Goal: Information Seeking & Learning: Learn about a topic

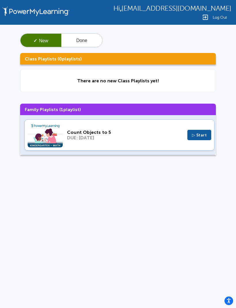
click at [201, 135] on span "▷ Start" at bounding box center [199, 134] width 15 height 5
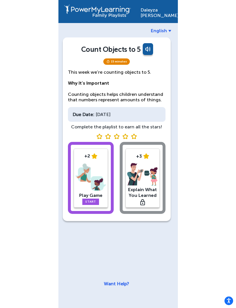
click at [89, 201] on link "Start" at bounding box center [90, 201] width 17 height 6
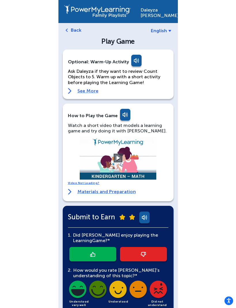
click at [90, 83] on p "Ask Daleyza if they want to review Count Objects to 5. Warm up with a short act…" at bounding box center [118, 76] width 100 height 17
click at [87, 88] on link "See More" at bounding box center [118, 91] width 100 height 6
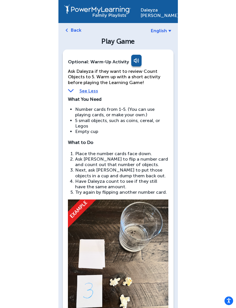
click at [130, 57] on link at bounding box center [135, 62] width 11 height 14
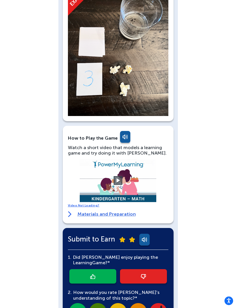
scroll to position [218, 0]
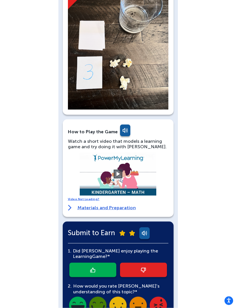
click at [123, 174] on video at bounding box center [118, 173] width 86 height 43
click at [117, 172] on button at bounding box center [118, 174] width 9 height 9
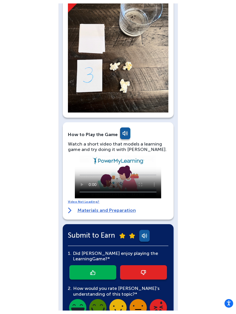
scroll to position [212, 0]
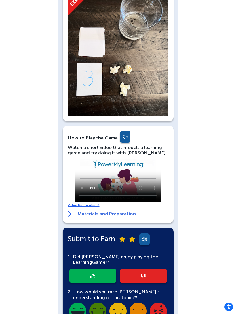
click at [81, 165] on video at bounding box center [118, 180] width 86 height 43
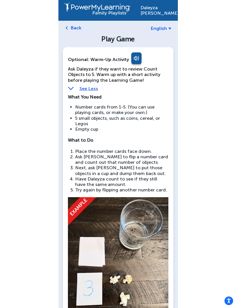
scroll to position [0, 0]
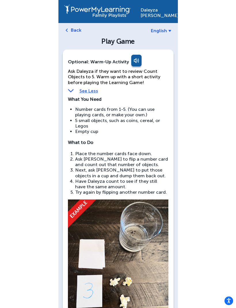
click at [66, 32] on div "Back" at bounding box center [117, 29] width 108 height 5
click at [67, 30] on img at bounding box center [67, 29] width 2 height 3
click at [74, 32] on link "Back" at bounding box center [76, 29] width 11 height 5
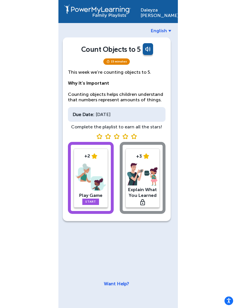
scroll to position [14, 0]
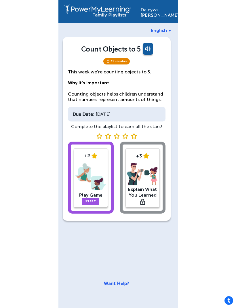
click at [148, 173] on div "+2 Play Game Start +3 Explain What You Learned" at bounding box center [116, 179] width 97 height 74
click at [147, 173] on div "+2 Play Game Start +3 Explain What You Learned" at bounding box center [116, 179] width 97 height 74
click at [147, 152] on div "+2 Play Game Start +3 Explain What You Learned" at bounding box center [116, 179] width 97 height 74
click at [140, 147] on div "+2 Play Game Start +3 Explain What You Learned" at bounding box center [116, 179] width 97 height 74
click at [126, 144] on div "+2 Play Game Start +3 Explain What You Learned" at bounding box center [116, 179] width 97 height 74
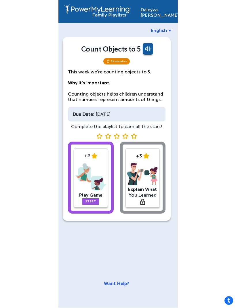
click at [99, 162] on img at bounding box center [90, 177] width 31 height 30
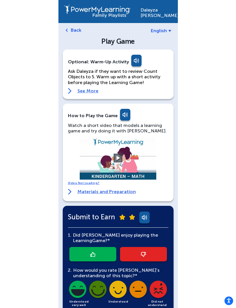
click at [76, 93] on link "See More" at bounding box center [118, 91] width 100 height 6
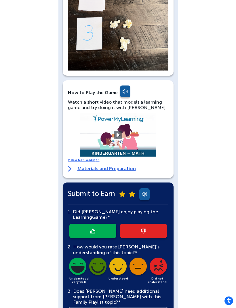
scroll to position [258, 0]
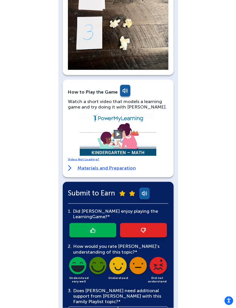
click at [94, 168] on link "Materials and Preparation" at bounding box center [102, 168] width 68 height 6
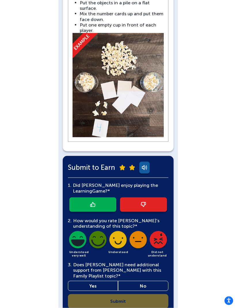
scroll to position [566, 0]
click at [102, 197] on link at bounding box center [92, 204] width 47 height 14
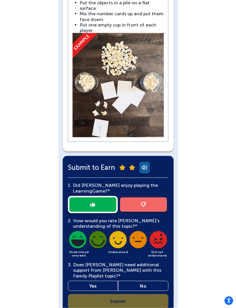
click at [77, 231] on img at bounding box center [78, 241] width 20 height 20
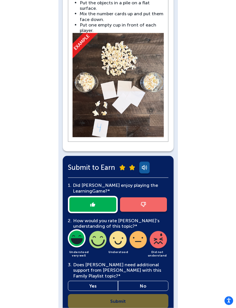
click at [145, 281] on link "No" at bounding box center [143, 286] width 50 height 10
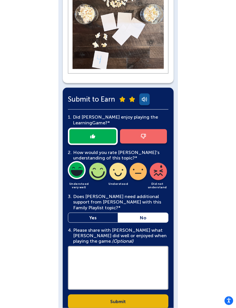
scroll to position [635, 0]
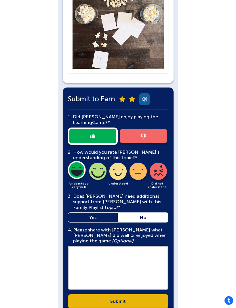
click at [145, 252] on textarea at bounding box center [118, 268] width 100 height 44
click at [141, 247] on textarea at bounding box center [118, 268] width 100 height 44
click at [139, 246] on textarea at bounding box center [118, 268] width 100 height 44
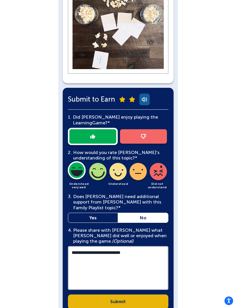
click at [133, 246] on textarea "**********" at bounding box center [118, 268] width 100 height 44
type textarea "**********"
click at [126, 246] on textarea "**********" at bounding box center [118, 268] width 100 height 44
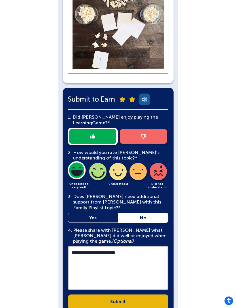
click at [122, 246] on textarea "**********" at bounding box center [118, 268] width 100 height 44
click at [124, 246] on textarea "**********" at bounding box center [118, 268] width 100 height 44
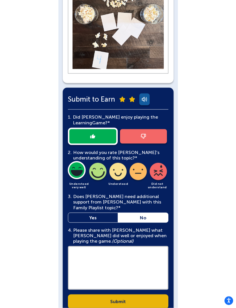
click at [141, 294] on link "Submit" at bounding box center [118, 301] width 100 height 14
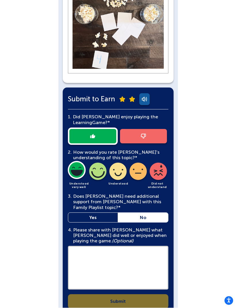
scroll to position [635, 0]
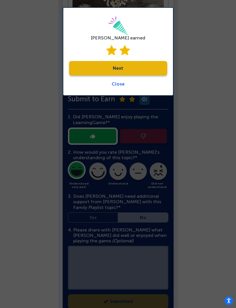
click at [149, 65] on link "Next" at bounding box center [118, 68] width 98 height 14
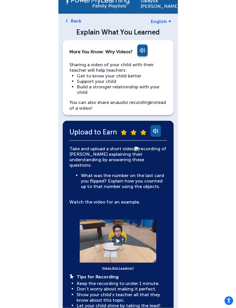
scroll to position [9, 0]
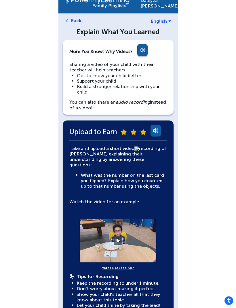
click at [108, 243] on video at bounding box center [118, 240] width 86 height 43
click at [122, 237] on video at bounding box center [118, 240] width 86 height 43
click at [118, 236] on button at bounding box center [118, 240] width 9 height 9
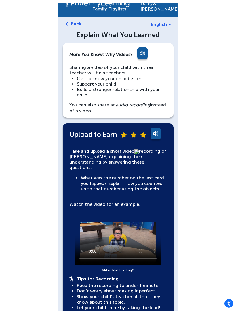
scroll to position [3, 0]
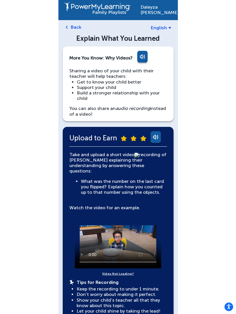
click at [79, 226] on video at bounding box center [118, 247] width 86 height 43
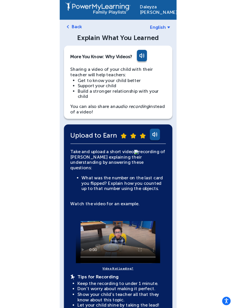
scroll to position [10, 0]
